Goal: Navigation & Orientation: Find specific page/section

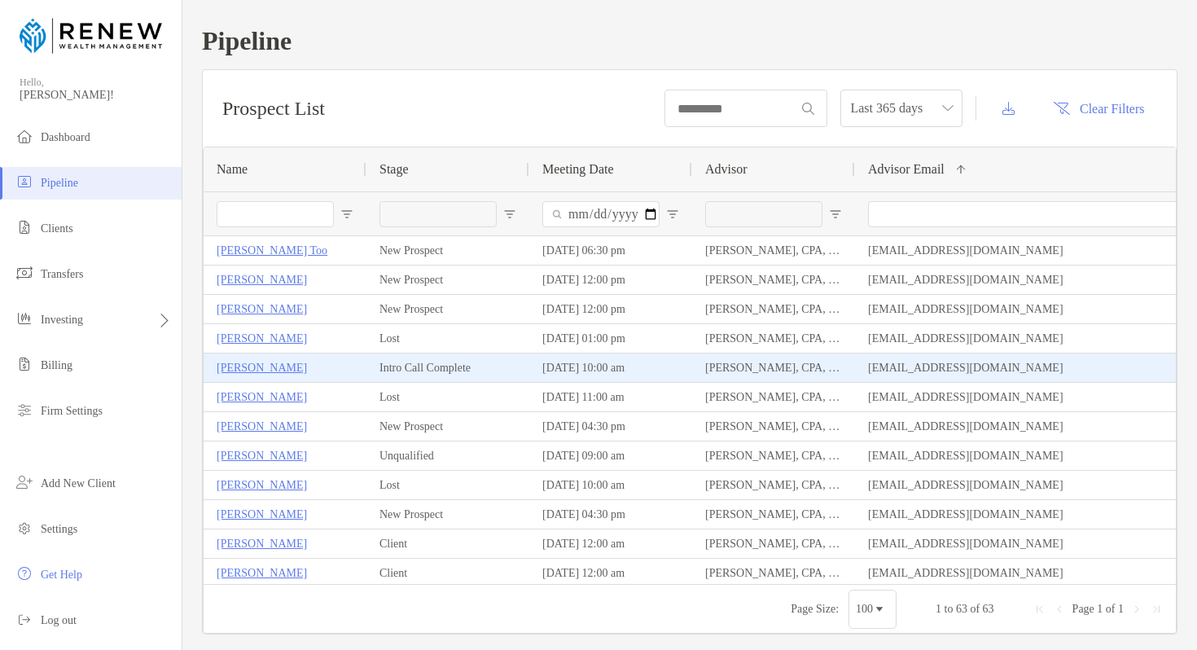
click at [256, 372] on p "[PERSON_NAME]" at bounding box center [262, 368] width 90 height 20
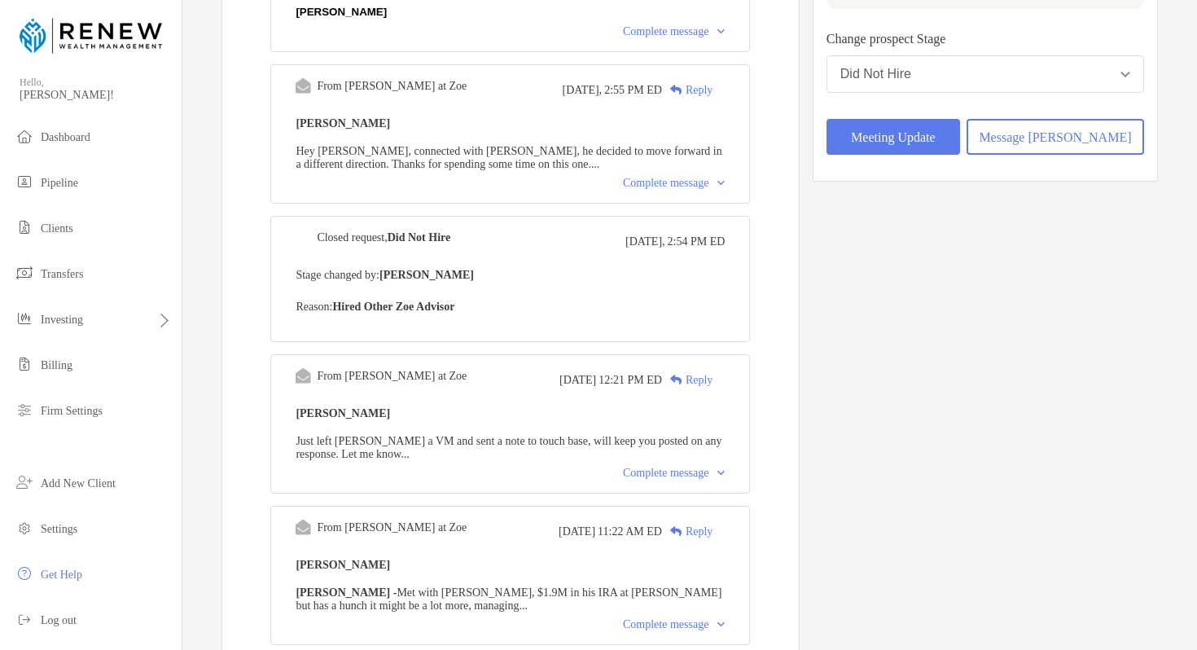
scroll to position [350, 0]
click at [725, 184] on img at bounding box center [721, 181] width 7 height 5
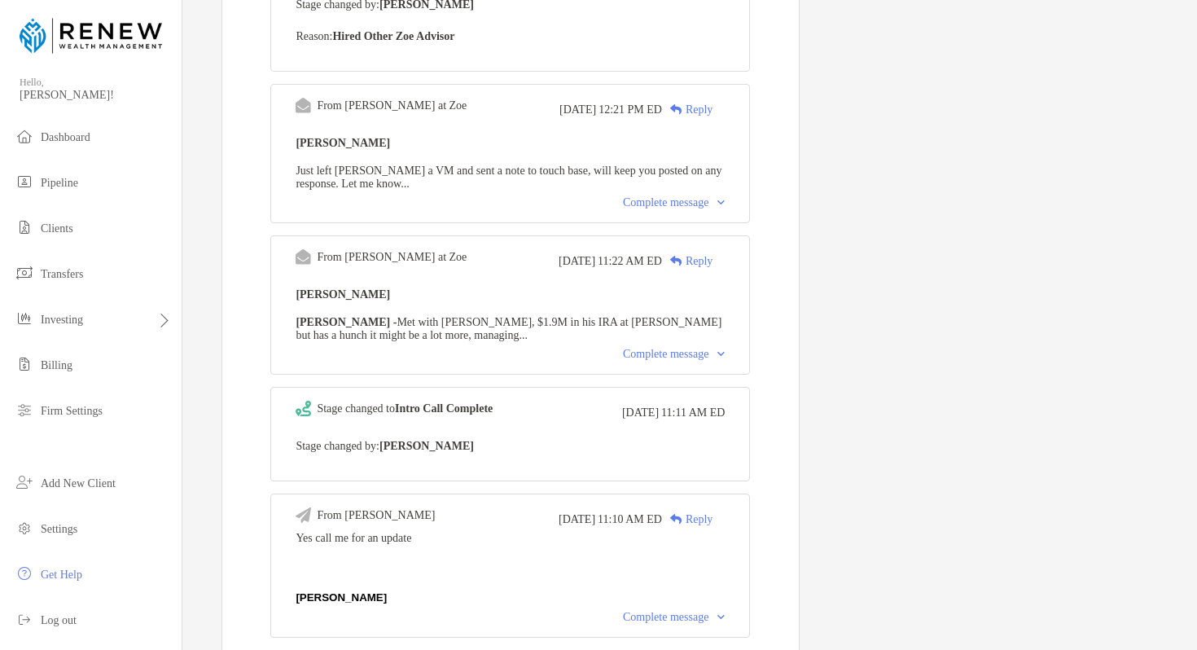
scroll to position [650, 0]
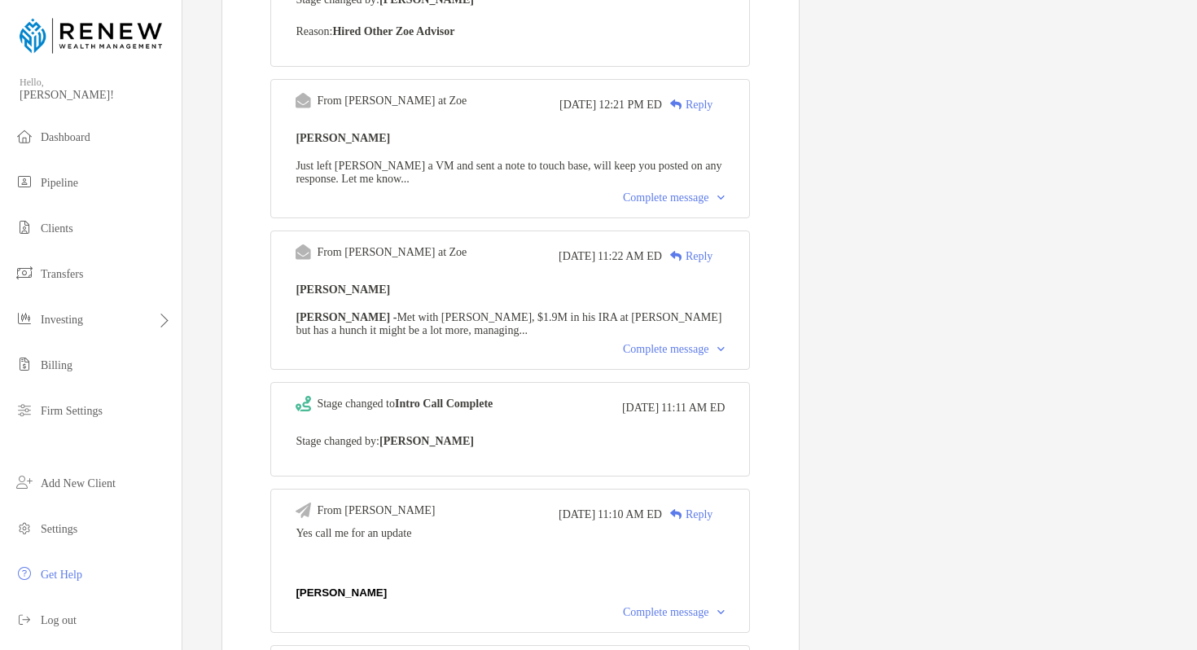
click at [725, 352] on img at bounding box center [721, 349] width 7 height 5
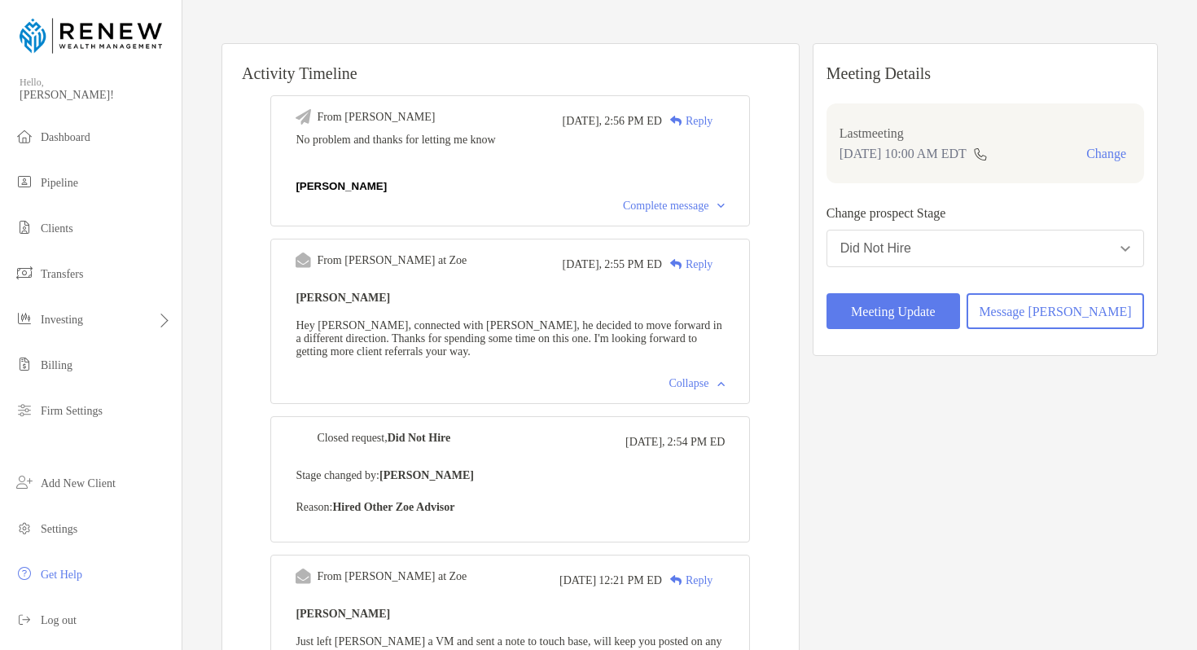
scroll to position [0, 0]
